Goal: Navigation & Orientation: Find specific page/section

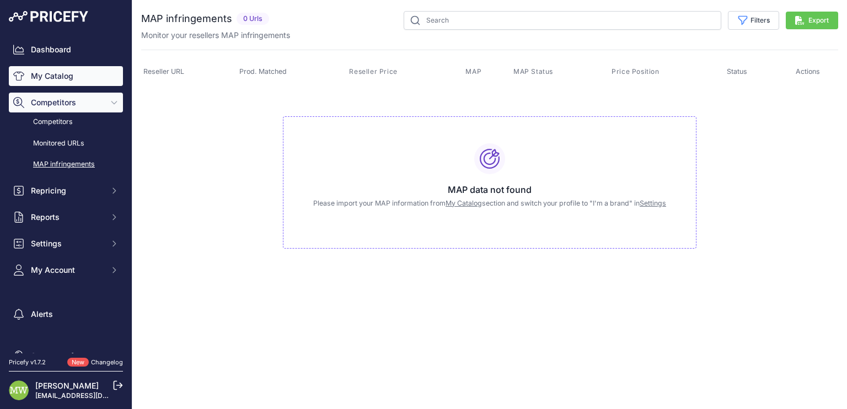
click at [62, 72] on link "My Catalog" at bounding box center [66, 76] width 114 height 20
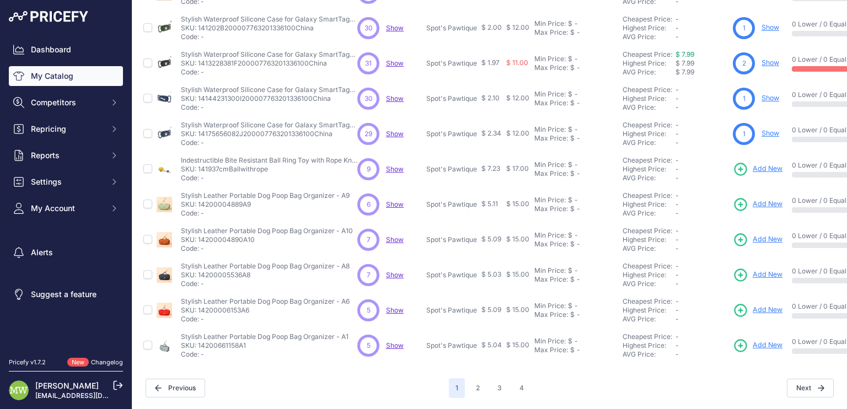
scroll to position [260, 0]
click at [473, 378] on button "2" at bounding box center [477, 388] width 17 height 20
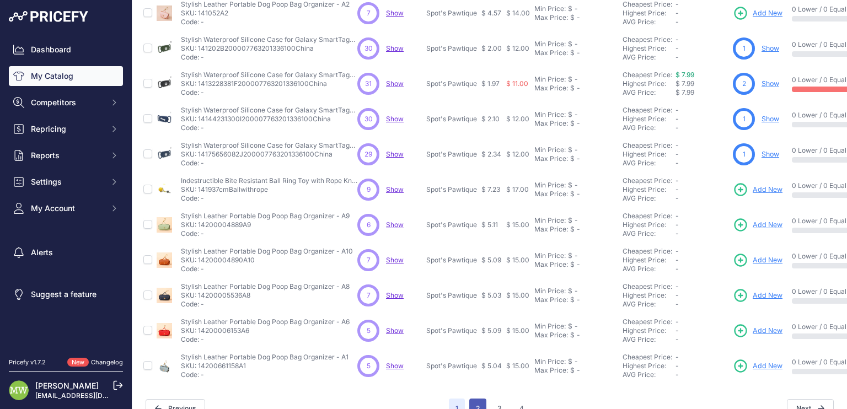
scroll to position [288, 0]
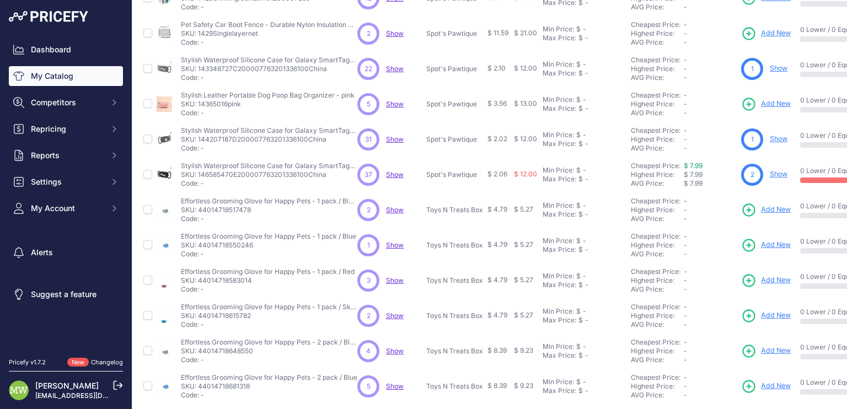
scroll to position [260, 0]
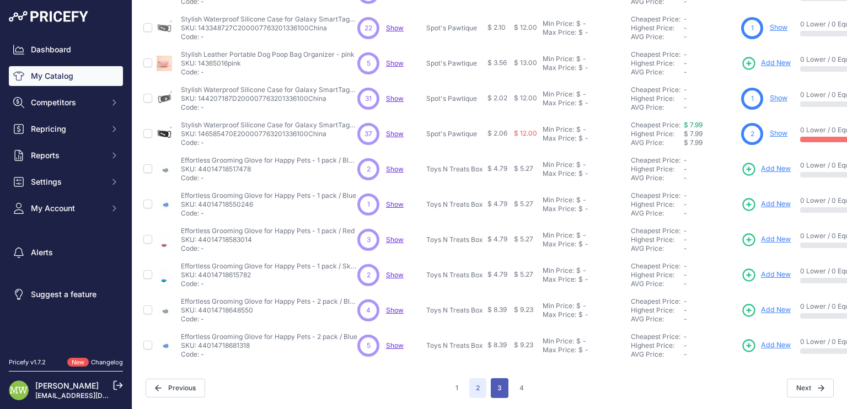
click at [493, 387] on button "3" at bounding box center [500, 388] width 18 height 20
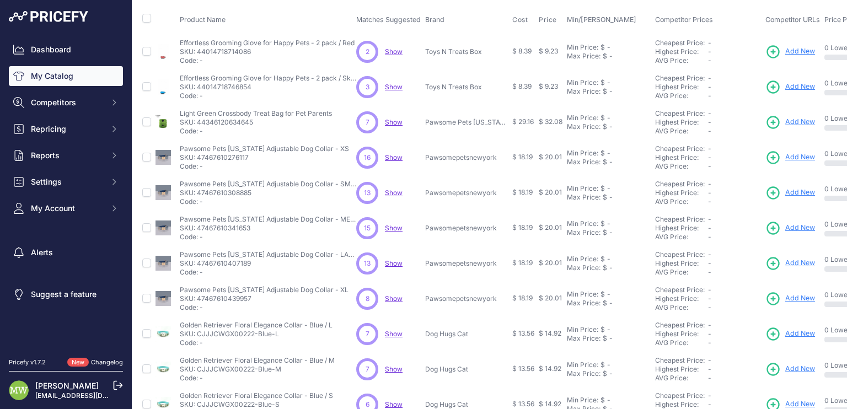
scroll to position [260, 1]
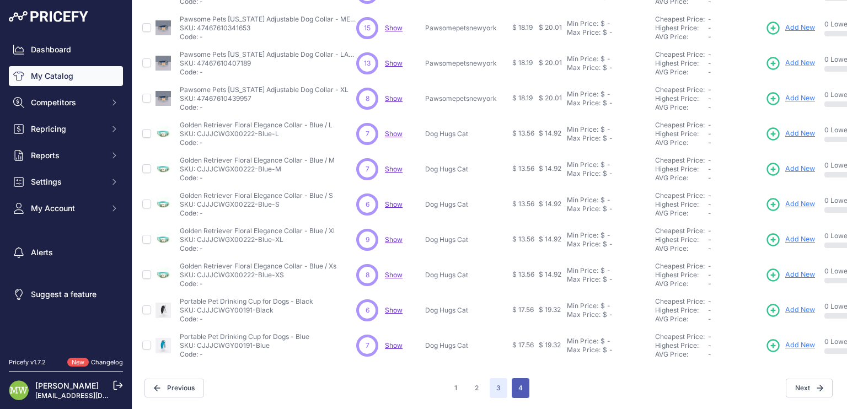
click at [516, 379] on button "4" at bounding box center [521, 388] width 18 height 20
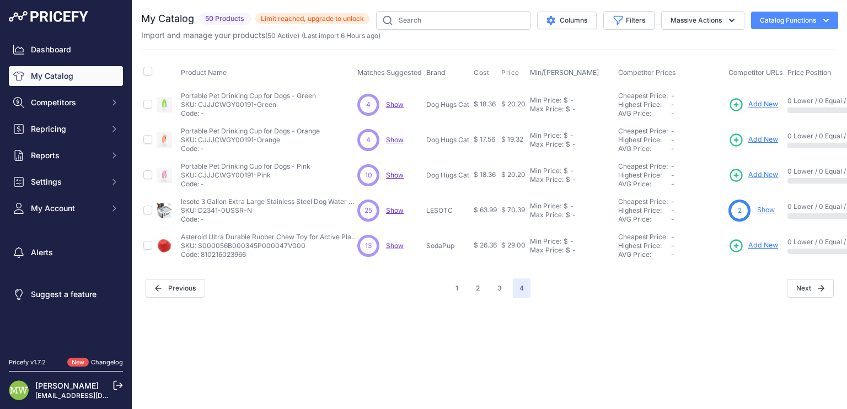
click at [396, 210] on span "Show" at bounding box center [395, 210] width 18 height 8
click at [451, 289] on button "1" at bounding box center [457, 289] width 16 height 20
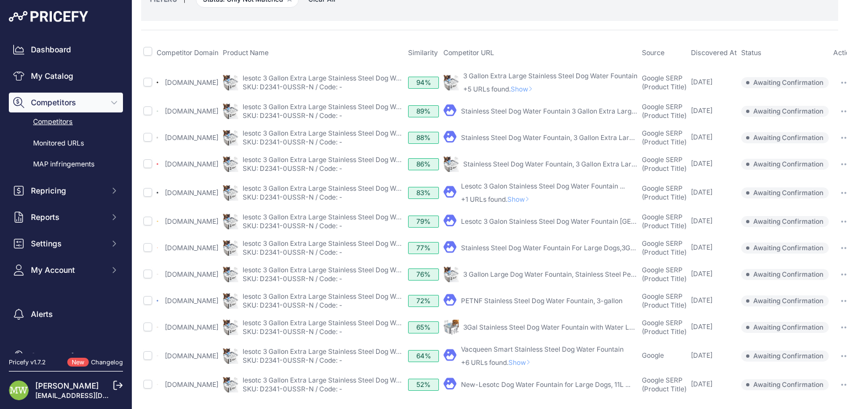
scroll to position [100, 0]
click at [45, 46] on link "Dashboard" at bounding box center [66, 50] width 114 height 20
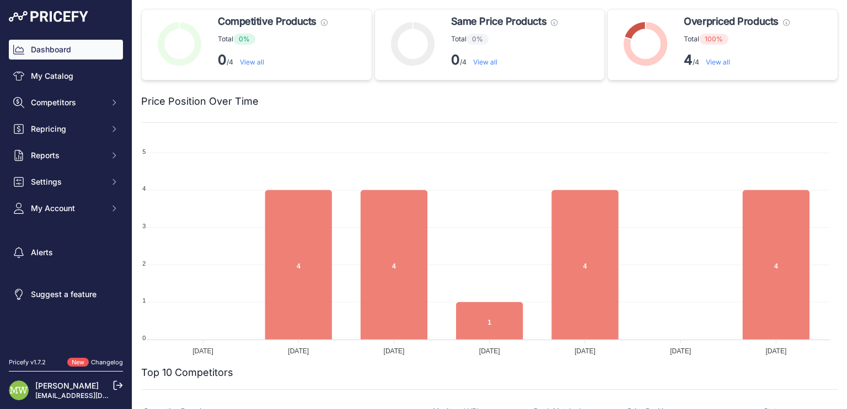
click at [721, 61] on link "View all" at bounding box center [718, 62] width 24 height 8
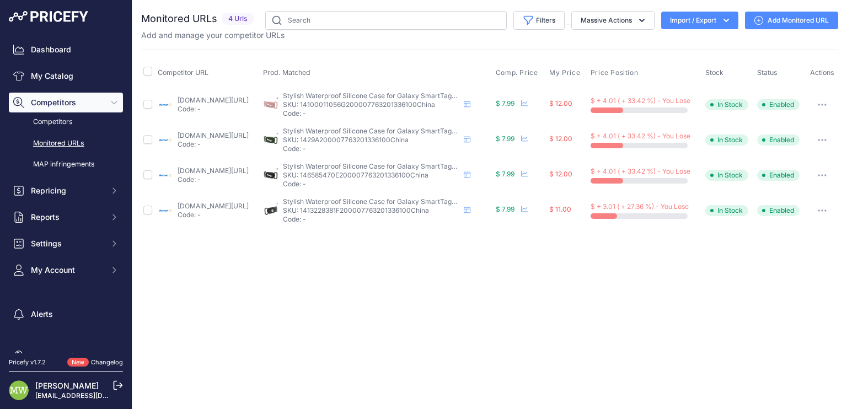
click at [826, 104] on icon "button" at bounding box center [825, 104] width 1 height 1
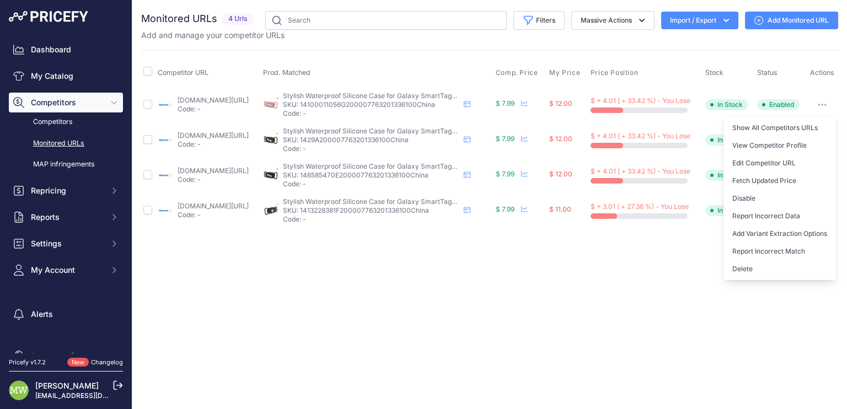
click at [790, 296] on div "Close You are not connected to the internet." at bounding box center [489, 204] width 715 height 409
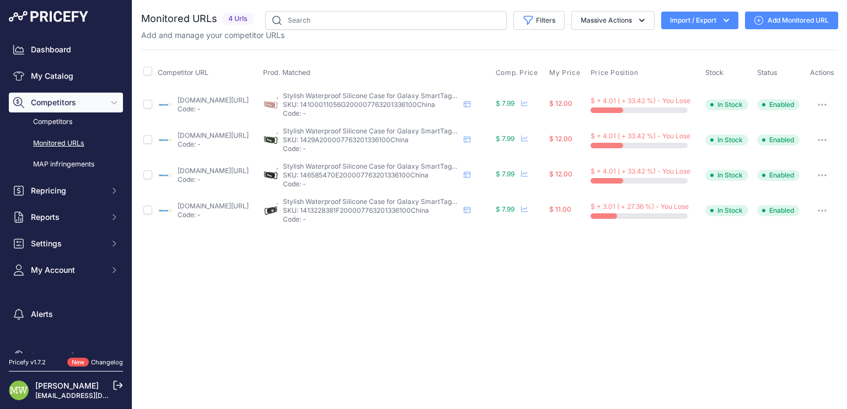
click at [78, 141] on link "Monitored URLs" at bounding box center [66, 143] width 114 height 19
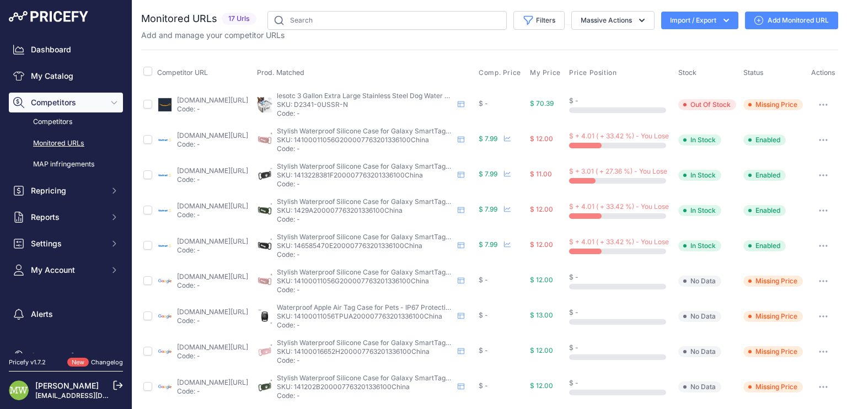
scroll to position [293, 0]
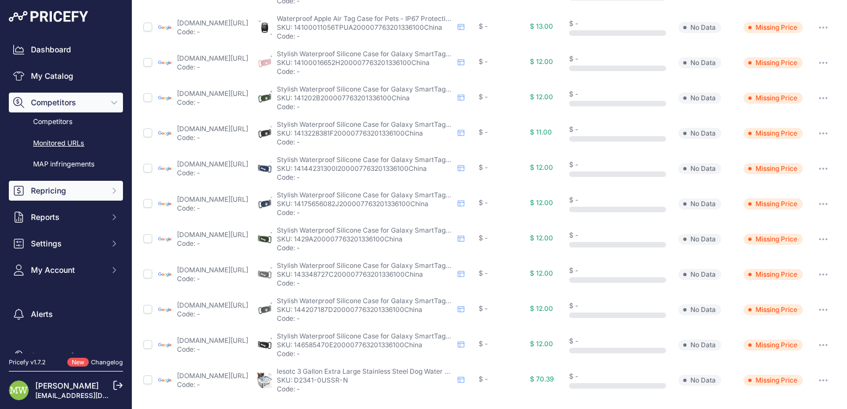
click at [47, 191] on span "Repricing" at bounding box center [67, 190] width 72 height 11
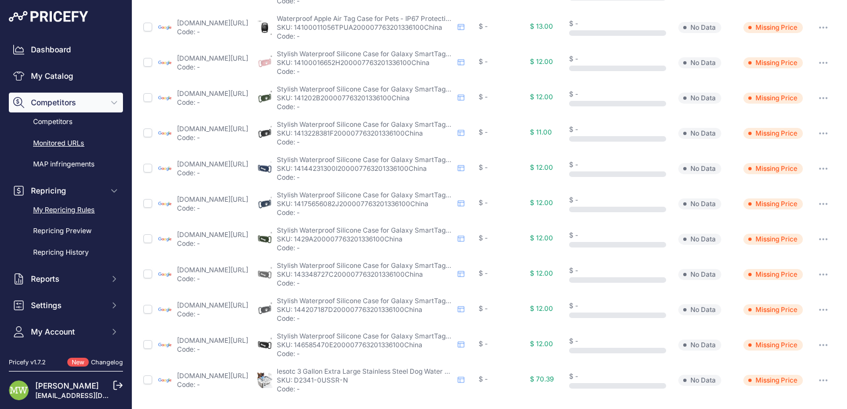
click at [69, 211] on link "My Repricing Rules" at bounding box center [66, 210] width 114 height 19
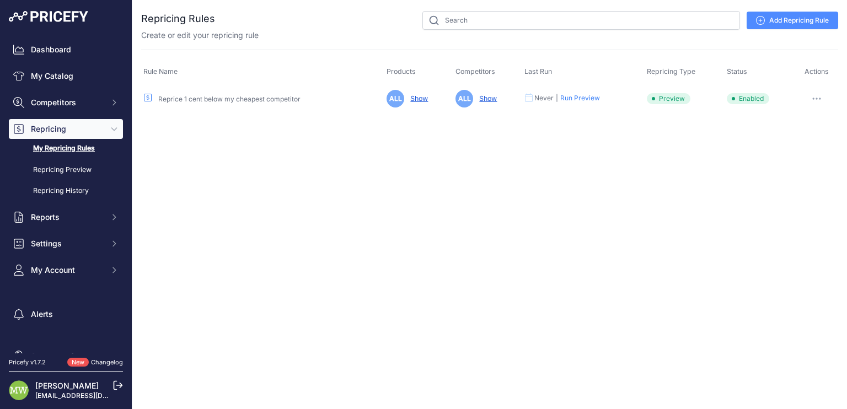
click at [418, 98] on link "Show" at bounding box center [417, 98] width 22 height 8
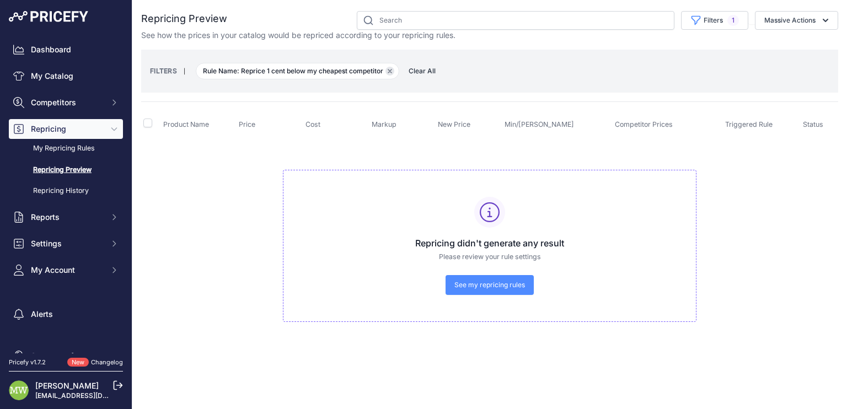
click at [388, 69] on icon "button" at bounding box center [390, 71] width 4 height 4
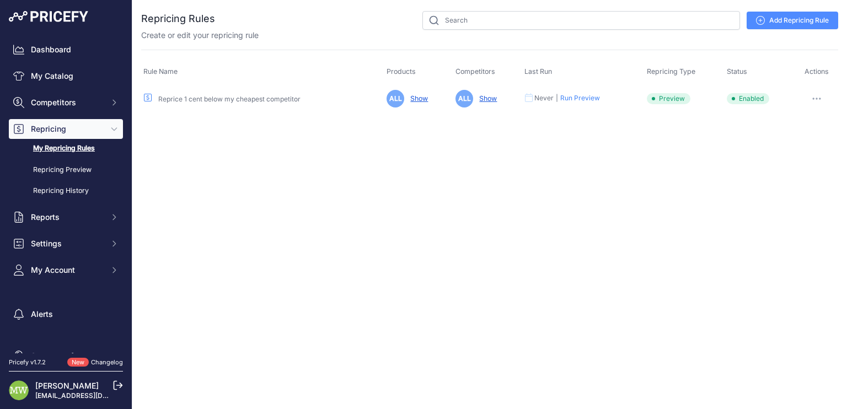
click at [416, 97] on link "Show" at bounding box center [417, 98] width 22 height 8
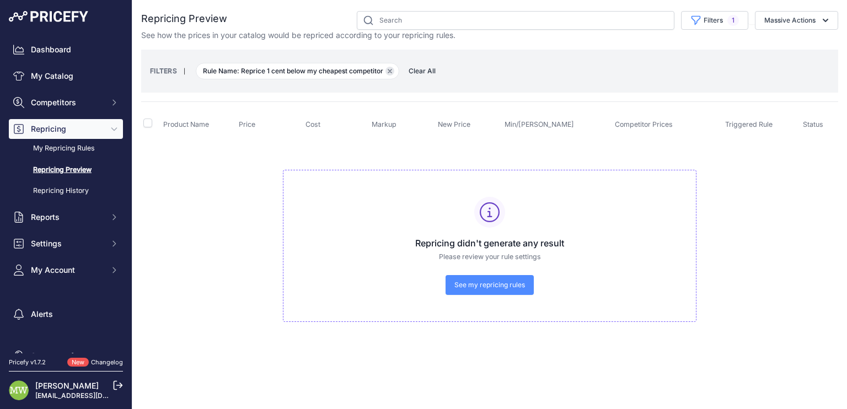
click at [390, 72] on icon "button" at bounding box center [390, 71] width 4 height 4
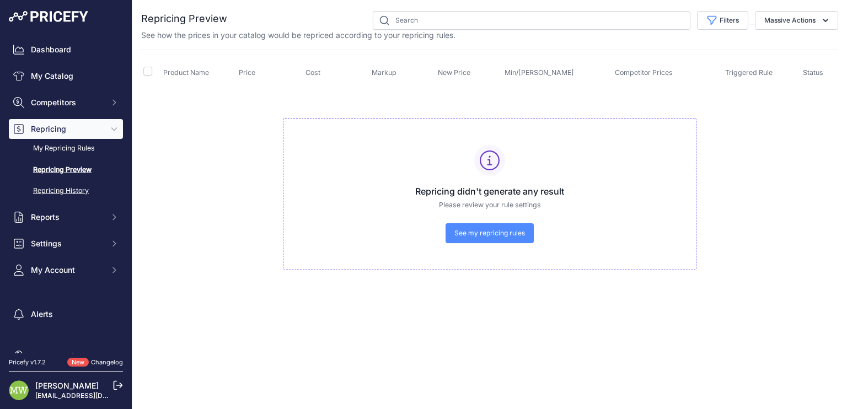
click at [64, 194] on link "Repricing History" at bounding box center [66, 190] width 114 height 19
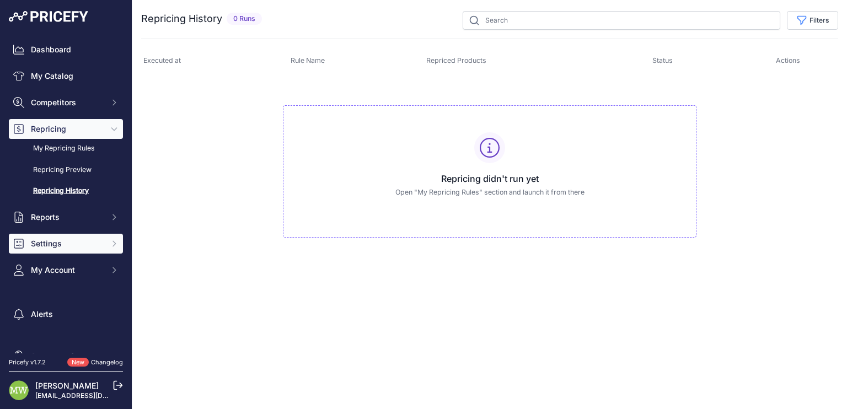
click at [79, 240] on span "Settings" at bounding box center [67, 243] width 72 height 11
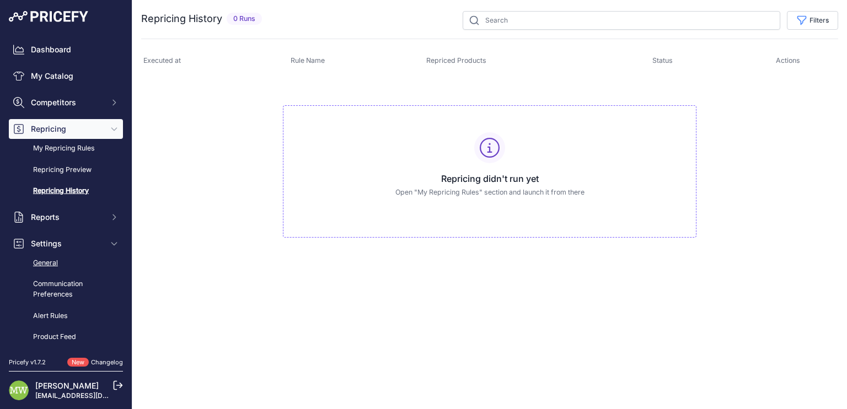
click at [46, 264] on link "General" at bounding box center [66, 263] width 114 height 19
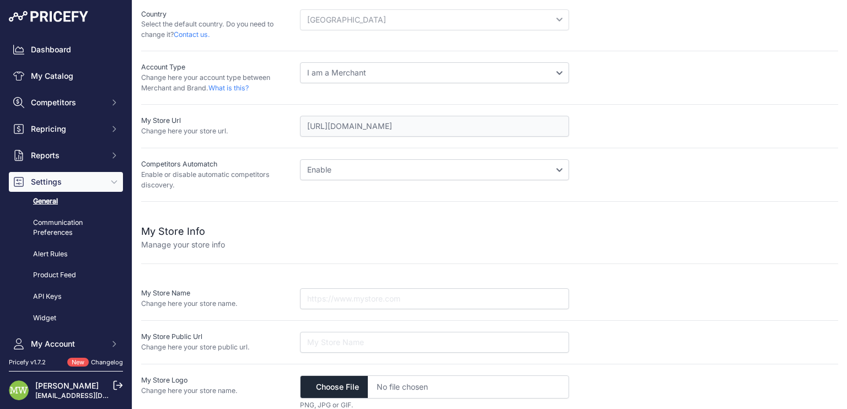
scroll to position [185, 0]
